Goal: Information Seeking & Learning: Find specific fact

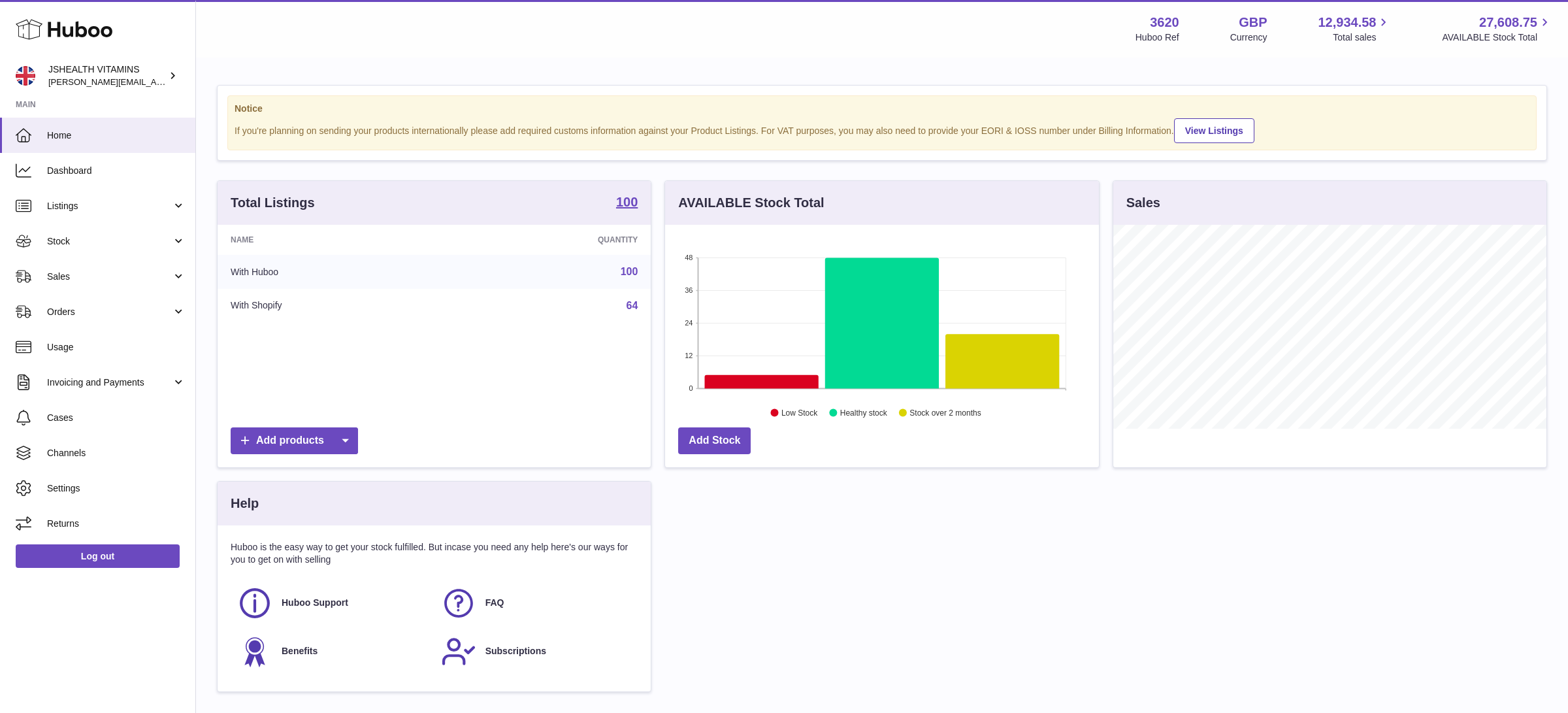
drag, startPoint x: 73, startPoint y: 234, endPoint x: 76, endPoint y: 261, distance: 27.2
click at [73, 235] on span "Stock" at bounding box center [110, 241] width 125 height 12
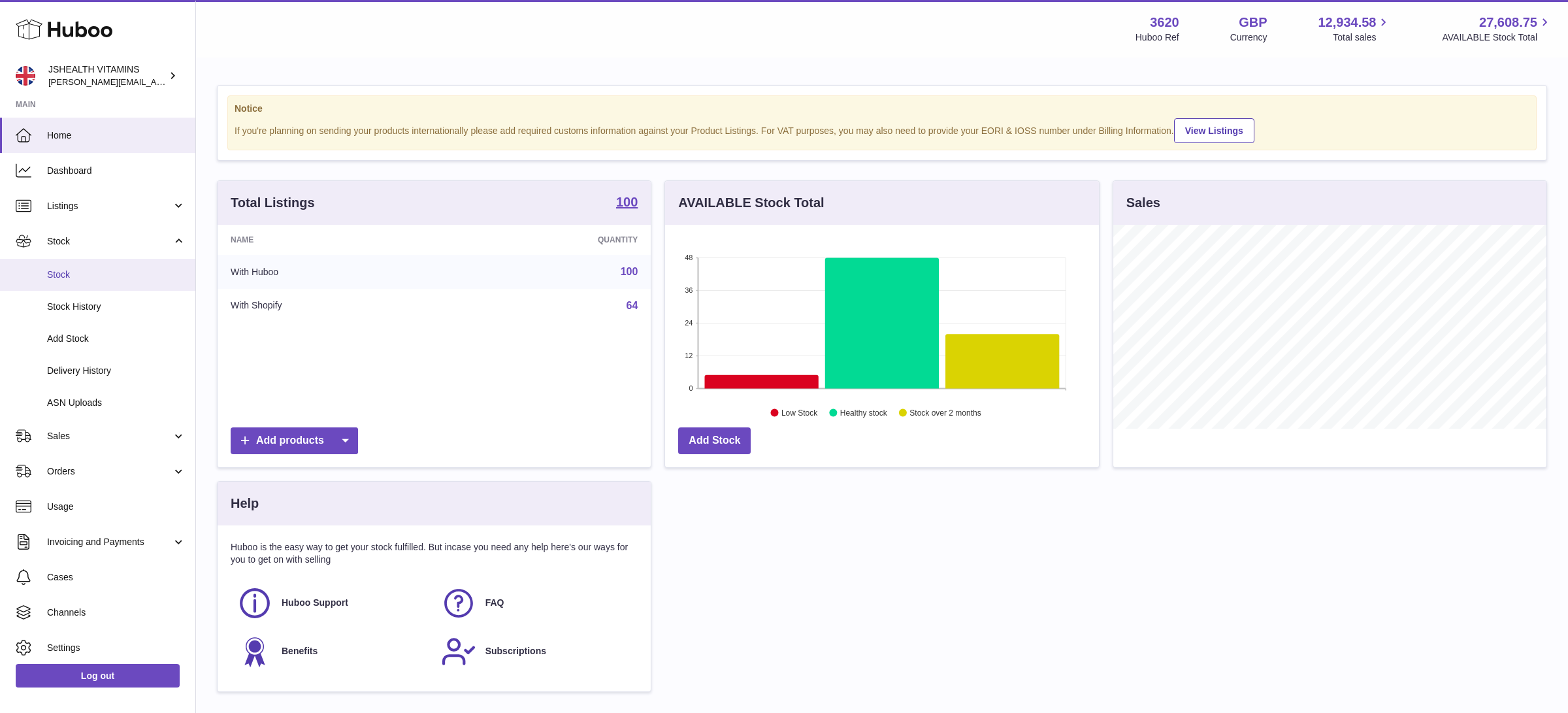
click at [79, 267] on link "Stock" at bounding box center [97, 275] width 195 height 32
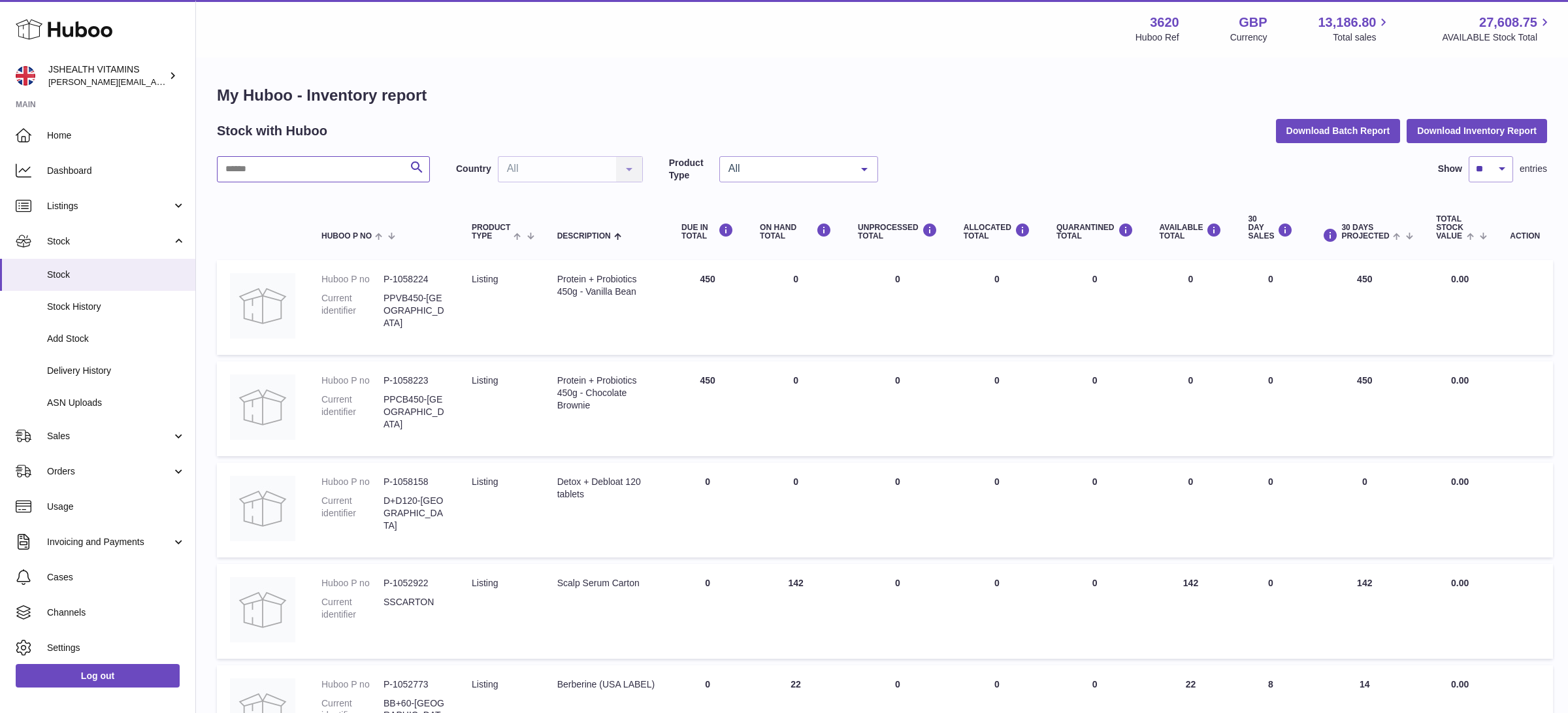
click at [282, 171] on input "text" at bounding box center [323, 169] width 213 height 26
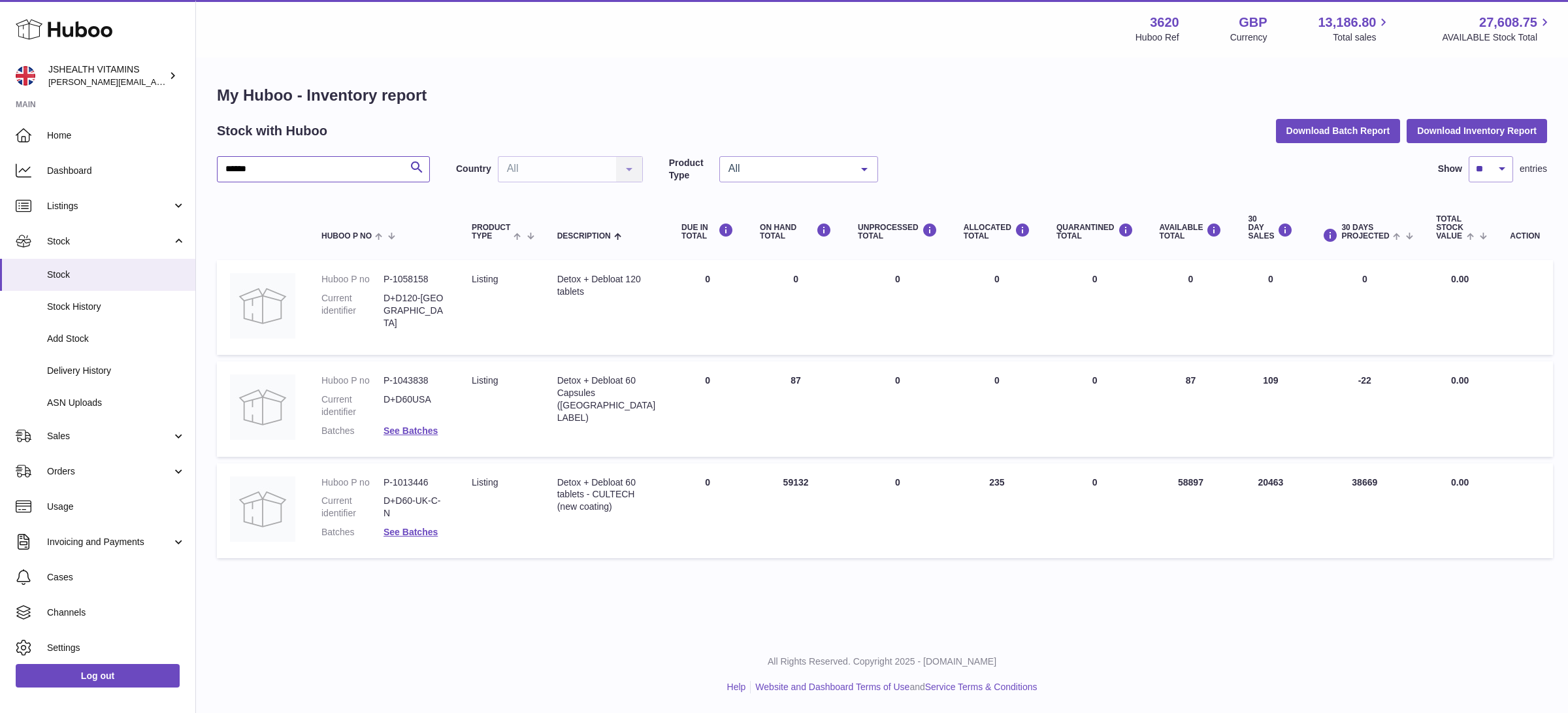
type input "*****"
drag, startPoint x: 617, startPoint y: 293, endPoint x: 553, endPoint y: 282, distance: 64.9
click at [555, 280] on td "Description Detox + Debloat 120 tablets" at bounding box center [606, 308] width 124 height 95
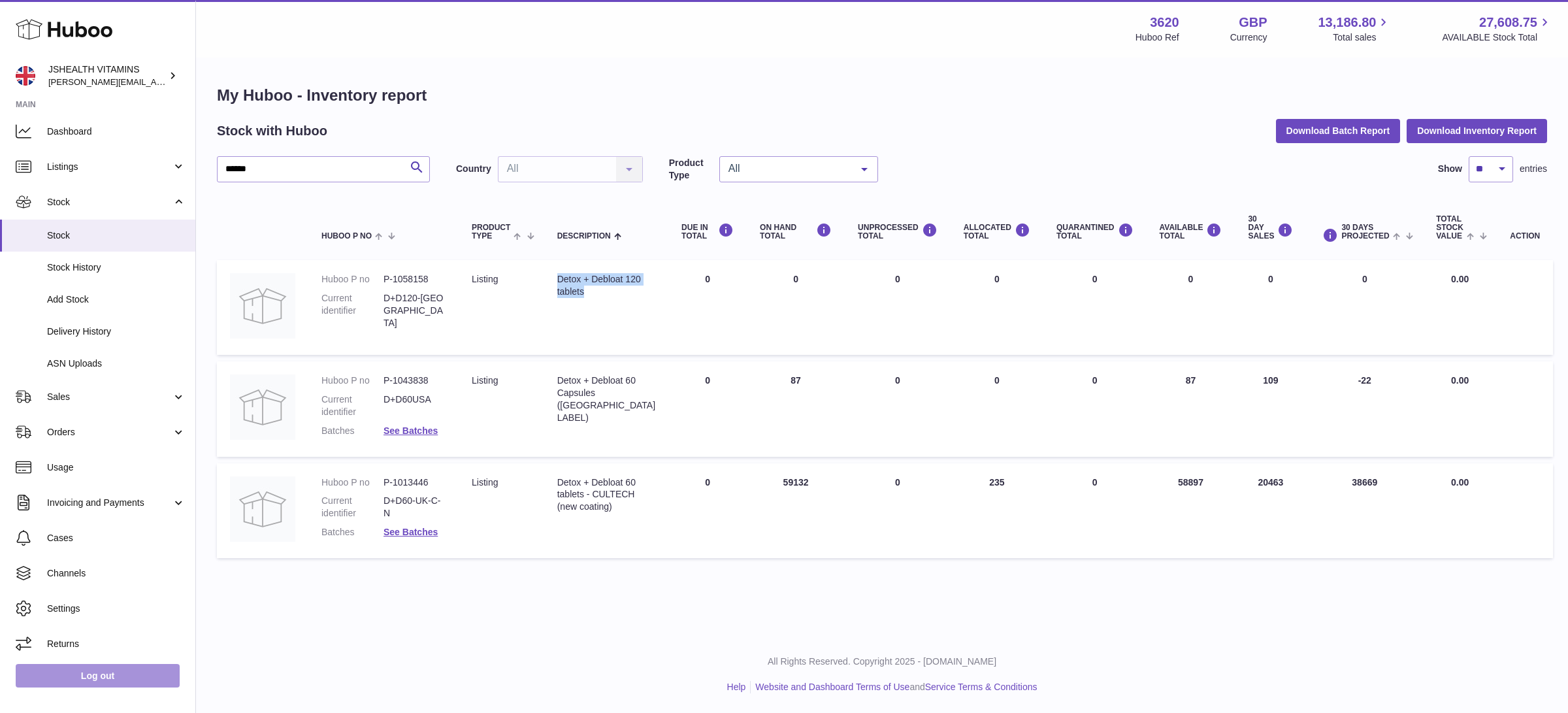
click at [82, 668] on link "Log out" at bounding box center [97, 676] width 164 height 23
